Goal: Information Seeking & Learning: Compare options

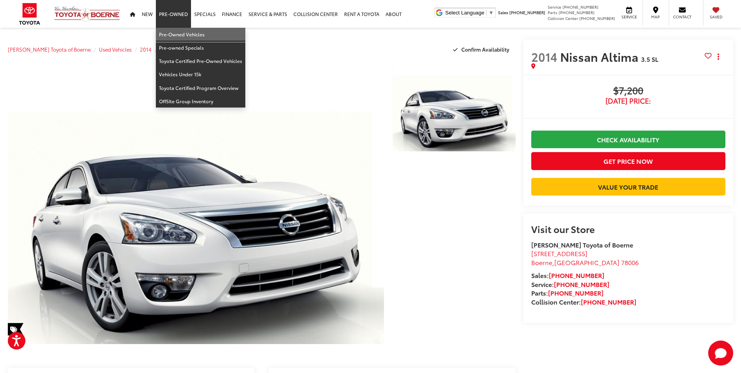
click at [173, 35] on link "Pre-Owned Vehicles" at bounding box center [200, 34] width 89 height 13
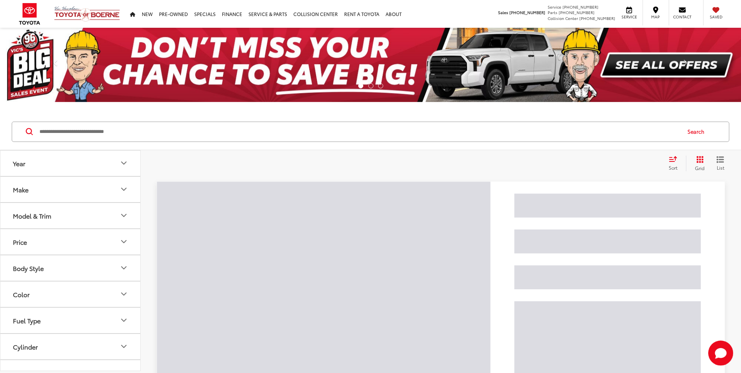
click at [191, 131] on input "Search by Make, Model, or Keyword" at bounding box center [360, 131] width 642 height 19
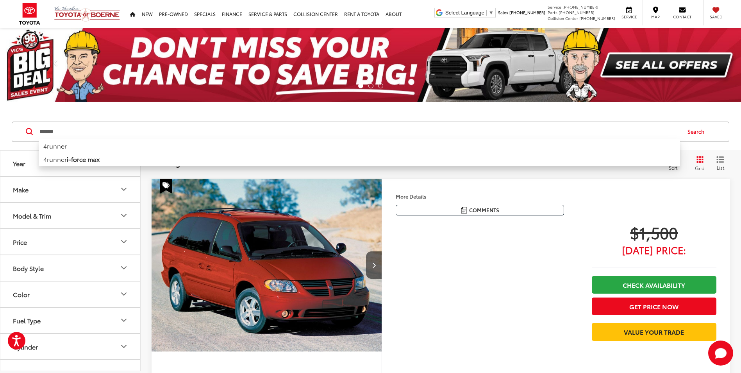
type input "*******"
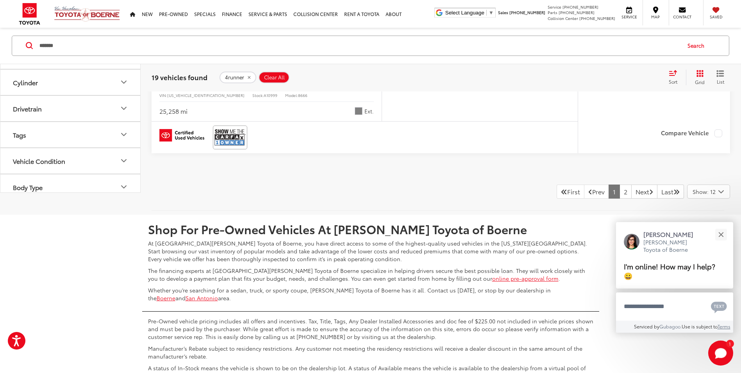
scroll to position [3673, 0]
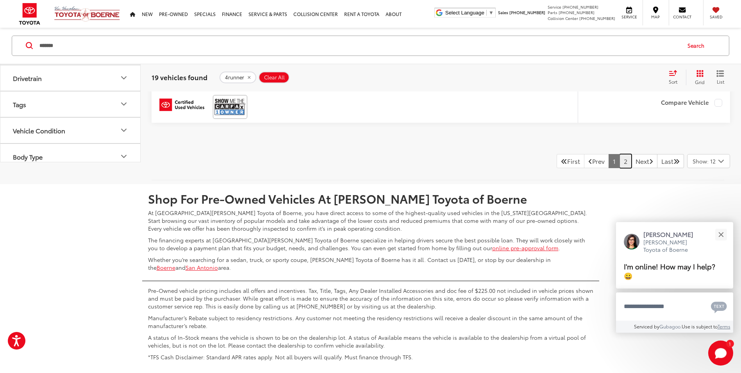
click at [620, 158] on link "2" at bounding box center [626, 161] width 12 height 14
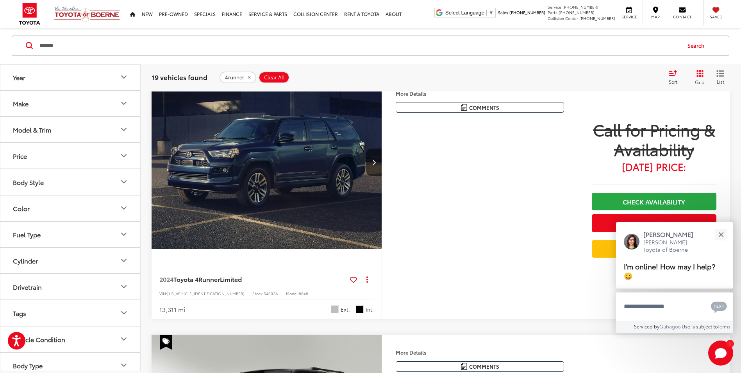
scroll to position [1639, 0]
